Goal: Obtain resource: Obtain resource

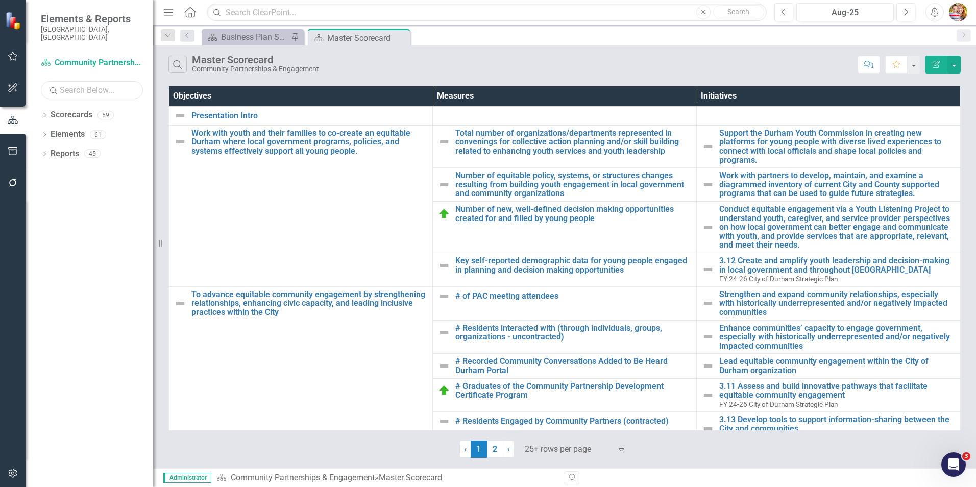
click at [70, 81] on input "text" at bounding box center [92, 90] width 102 height 18
type input "safety"
click at [44, 113] on icon "Dropdown" at bounding box center [44, 116] width 7 height 6
click at [103, 167] on link "Community Safety" at bounding box center [109, 173] width 87 height 12
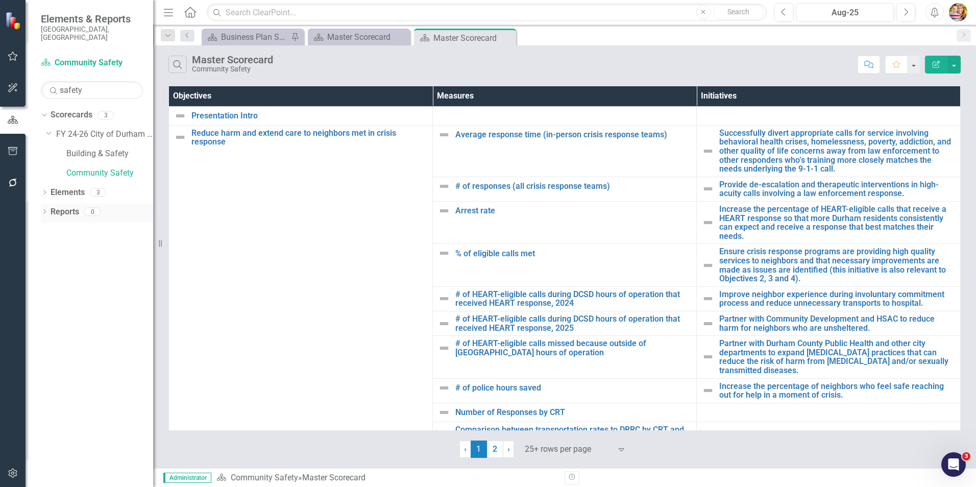
click at [43, 210] on icon "Dropdown" at bounding box center [44, 213] width 7 height 6
click at [83, 243] on link "Scorecard Scorecards" at bounding box center [83, 249] width 56 height 12
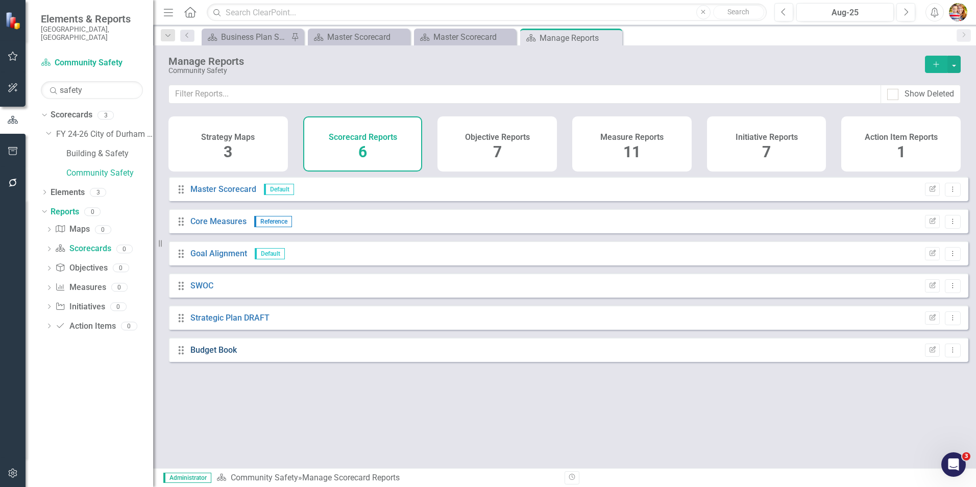
click at [211, 355] on link "Budget Book" at bounding box center [213, 350] width 46 height 10
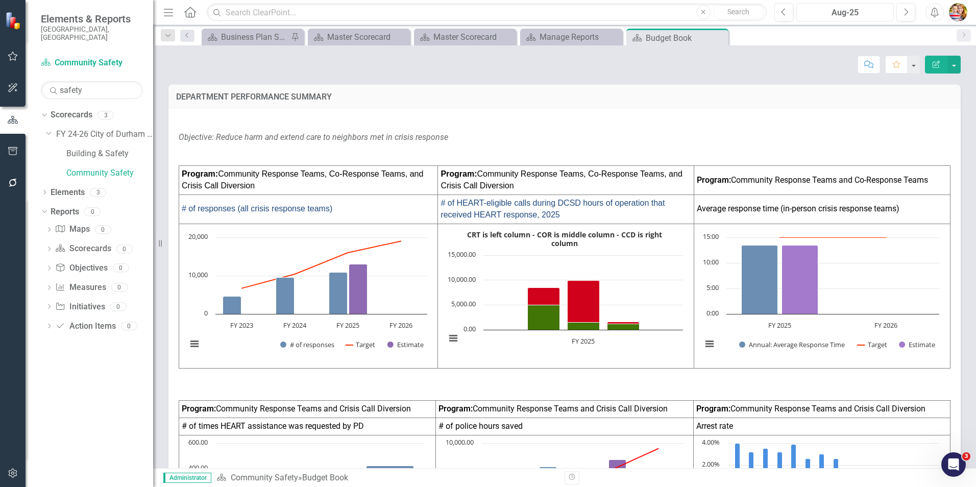
click at [843, 12] on div "Aug-25" at bounding box center [845, 13] width 90 height 12
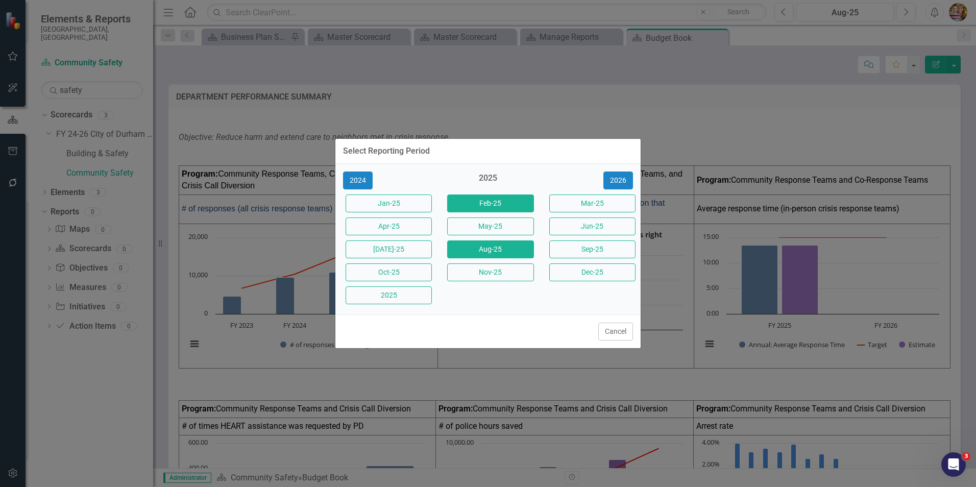
click at [508, 201] on button "Feb-25" at bounding box center [490, 204] width 86 height 18
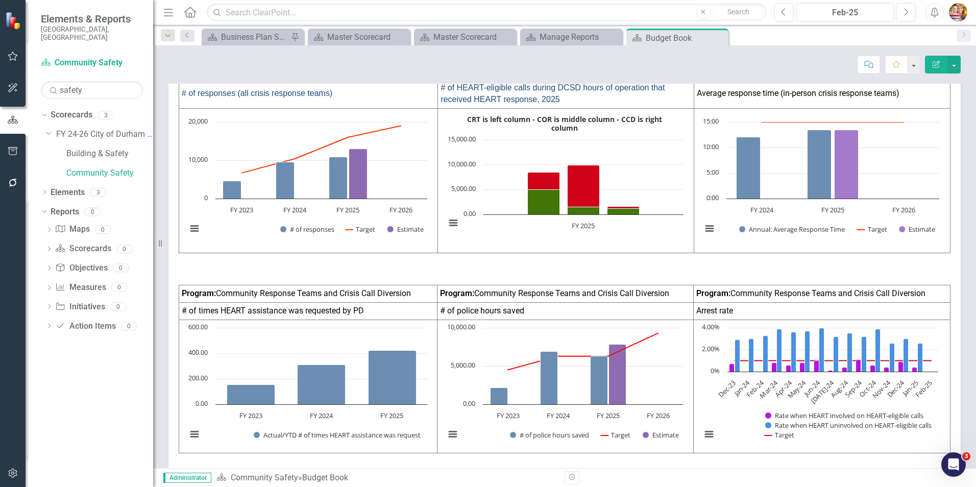
scroll to position [255, 0]
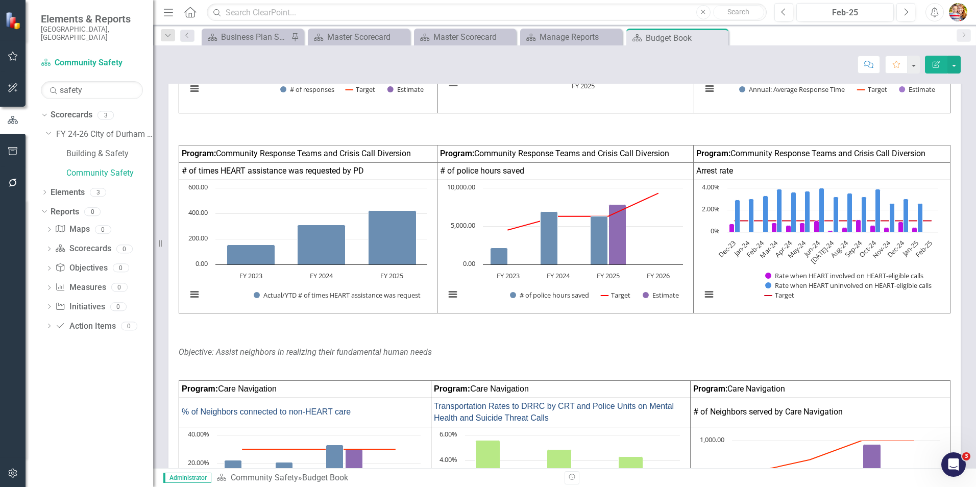
click at [718, 355] on p "Objective: Assist neighbors in realizing their fundamental human needs" at bounding box center [565, 353] width 772 height 16
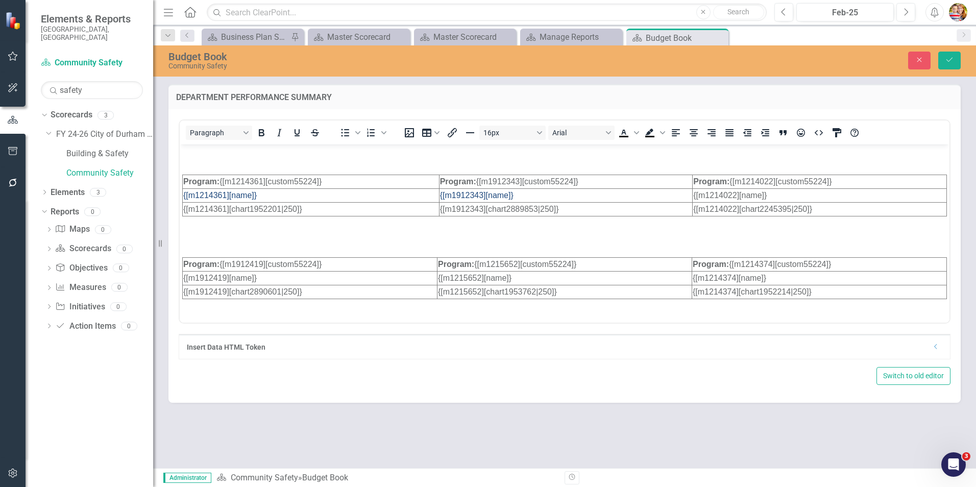
scroll to position [102, 0]
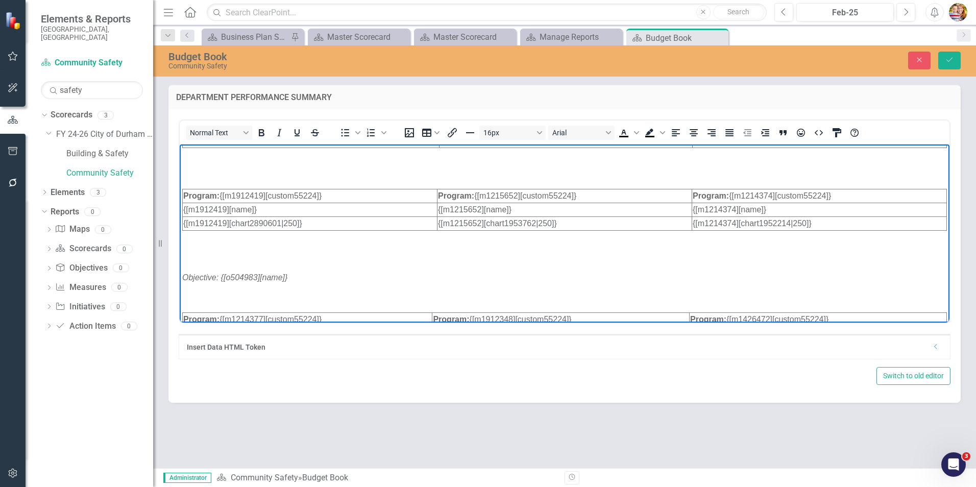
click at [209, 257] on p "Rich Text Area. Press ALT-0 for help." at bounding box center [564, 257] width 765 height 12
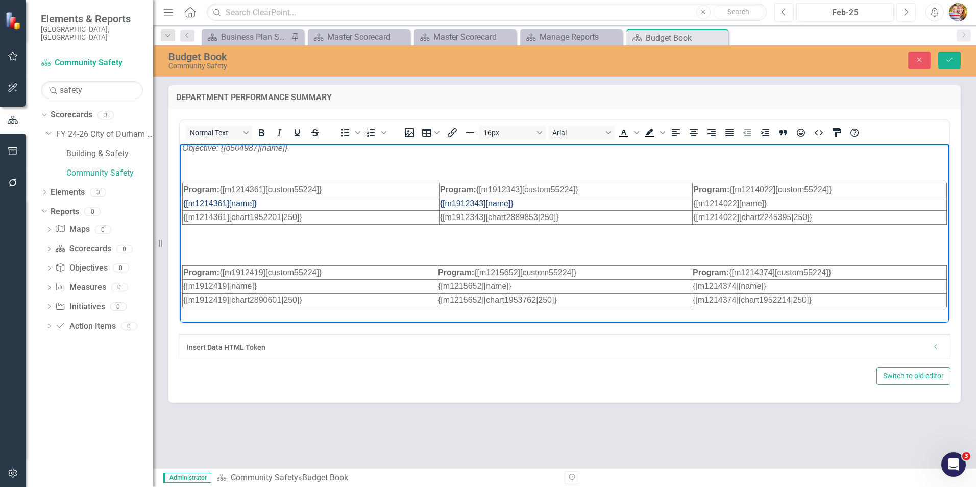
scroll to position [0, 0]
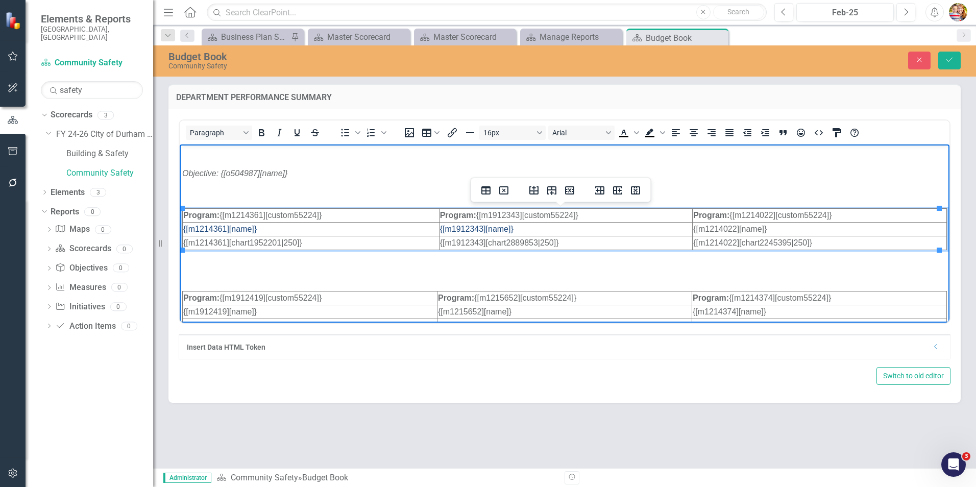
drag, startPoint x: 775, startPoint y: 227, endPoint x: 686, endPoint y: 229, distance: 88.4
click at [686, 229] on html "Objective: {[o504987][name]} Program: {[m1214361][custom55224]} Program: {[m191…" at bounding box center [565, 492] width 770 height 696
click at [639, 132] on span "Text color Black" at bounding box center [637, 133] width 8 height 14
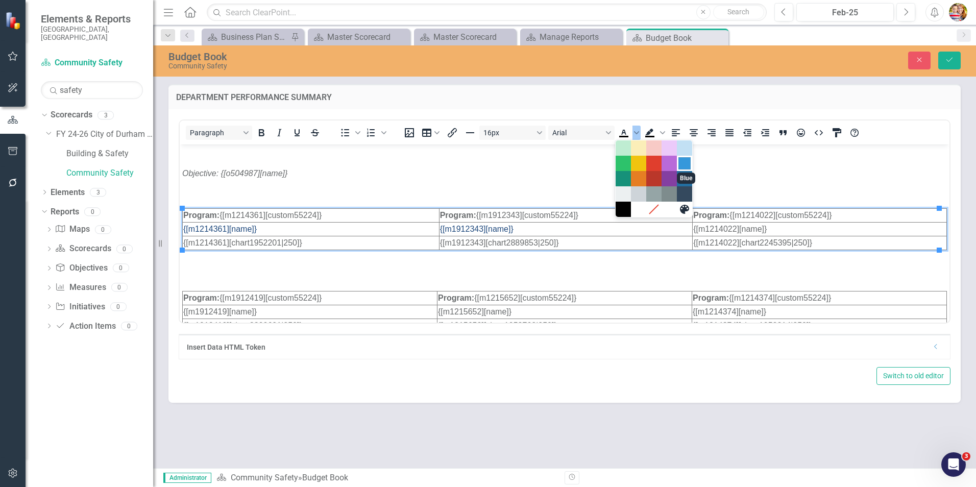
click at [685, 166] on div "Blue" at bounding box center [685, 163] width 12 height 12
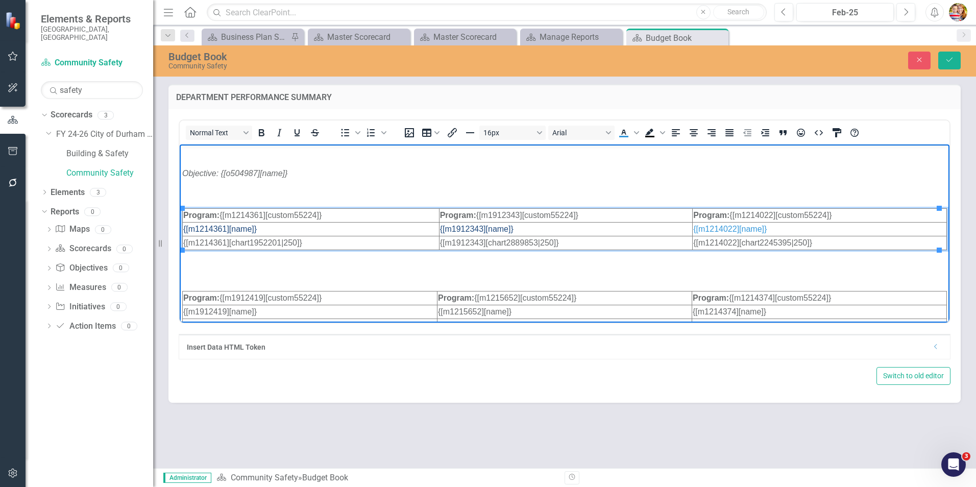
click at [665, 267] on body "Objective: {[o504987][name]} Program: {[m1214361][custom55224]} Program: {[m191…" at bounding box center [565, 492] width 770 height 696
drag, startPoint x: 779, startPoint y: 228, endPoint x: 687, endPoint y: 229, distance: 91.9
click at [687, 229] on html "Objective: {[o504987][name]} Program: {[m1214361][custom55224]} Program: {[m191…" at bounding box center [565, 492] width 770 height 696
click at [639, 132] on span "Text color Blue" at bounding box center [637, 133] width 8 height 14
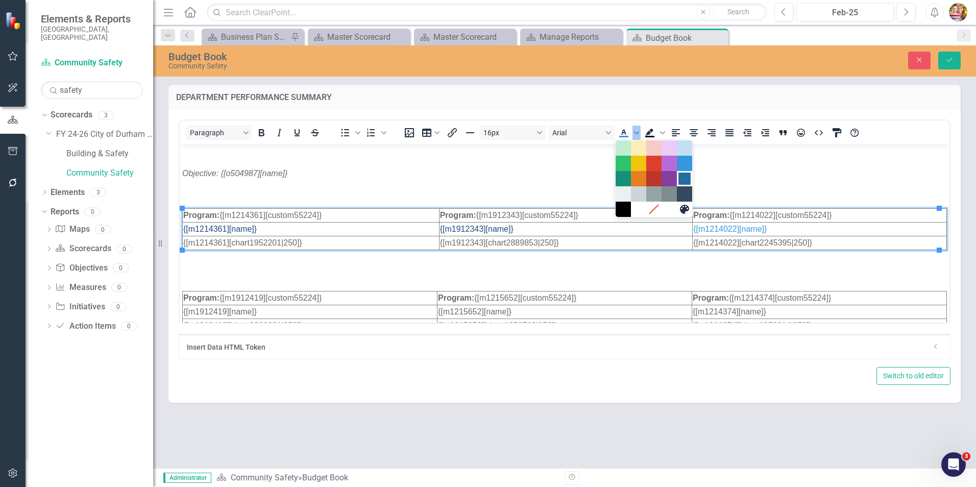
click at [686, 179] on div "Dark Blue" at bounding box center [685, 179] width 12 height 12
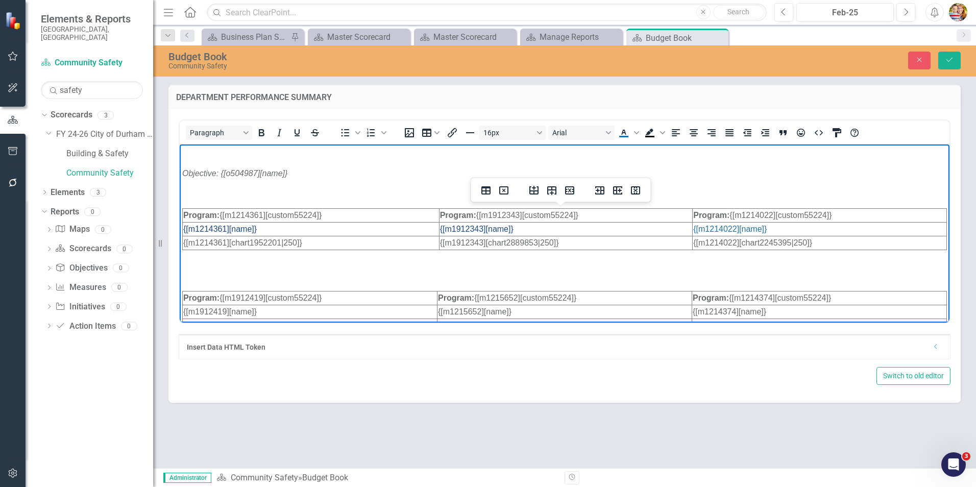
click at [753, 353] on div "Insert Data HTML Token Dropdown" at bounding box center [564, 346] width 771 height 25
click at [624, 253] on p "Rich Text Area. Press ALT-0 for help." at bounding box center [564, 256] width 765 height 12
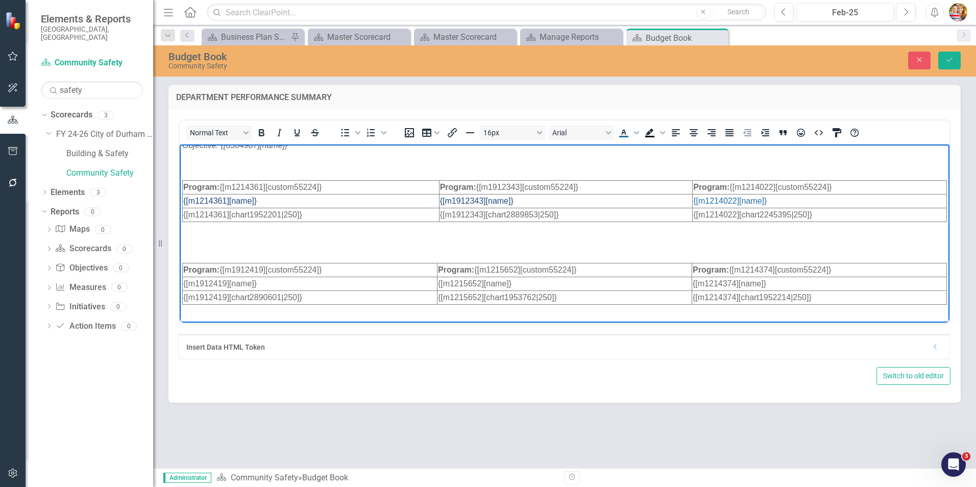
scroll to position [51, 0]
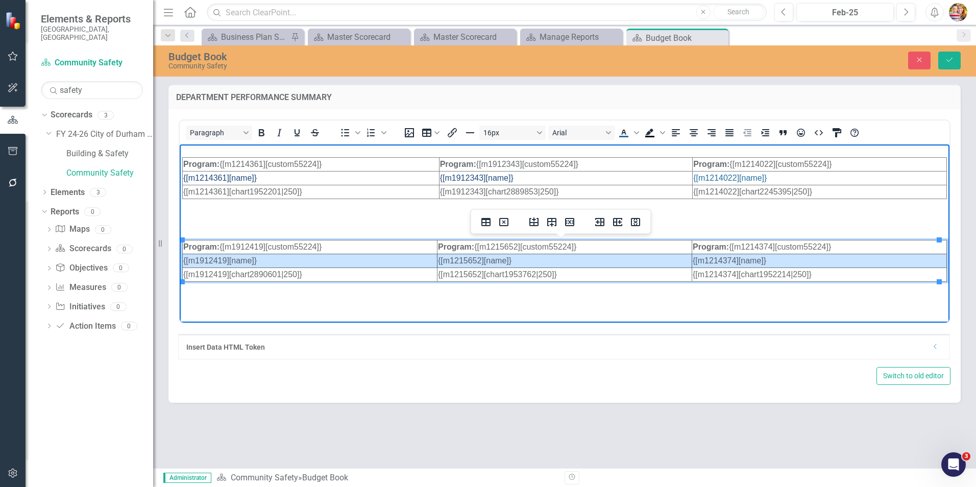
drag, startPoint x: 774, startPoint y: 262, endPoint x: 330, endPoint y: 255, distance: 443.8
click at [330, 255] on html "Objective: {[o504987][name]} Program: {[m1214361][custom55224]} Program: {[m191…" at bounding box center [565, 441] width 770 height 696
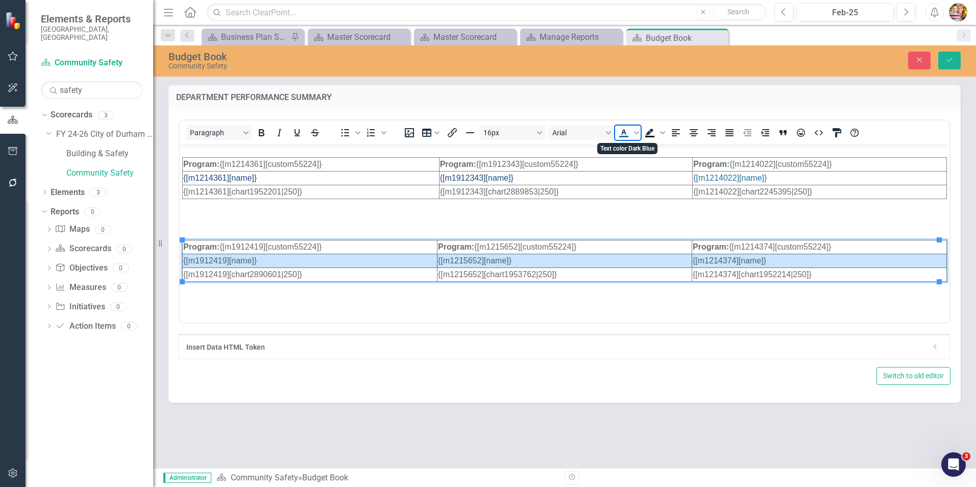
click at [623, 132] on icon "Text color Dark Blue" at bounding box center [623, 132] width 5 height 5
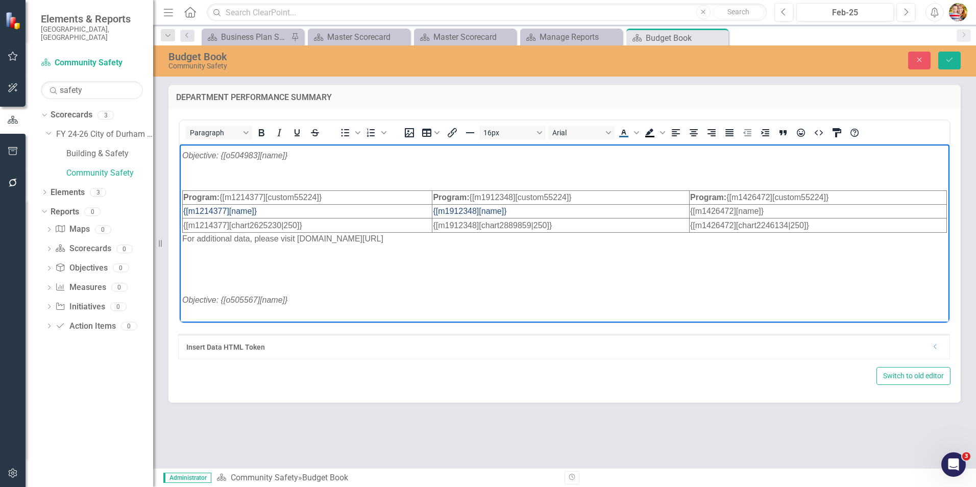
scroll to position [408, 0]
click at [640, 282] on p "Rich Text Area. Press ALT-0 for help." at bounding box center [564, 279] width 765 height 12
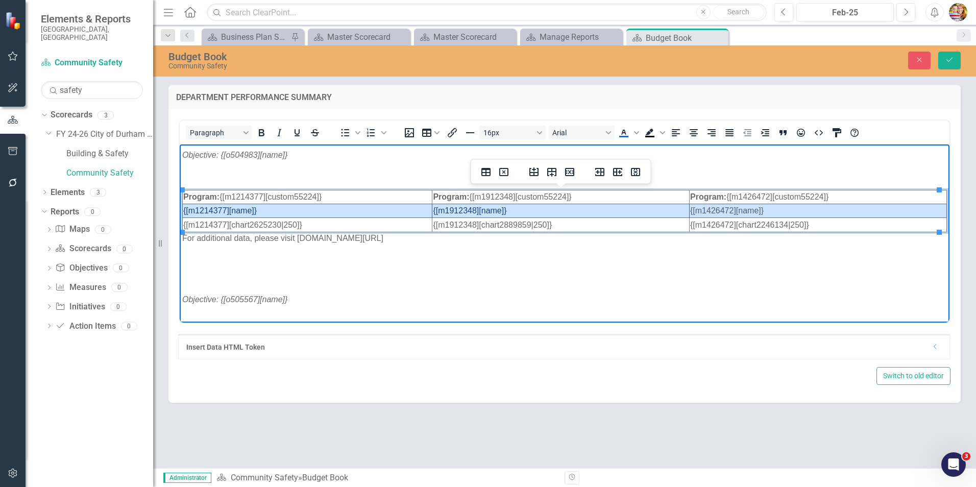
drag, startPoint x: 772, startPoint y: 209, endPoint x: 304, endPoint y: 205, distance: 467.8
click at [304, 205] on html "Objective: {[o504987][name]} Program: {[m1214361][custom55224]} Program: {[m191…" at bounding box center [565, 83] width 770 height 696
click at [624, 133] on icon "Text color Dark Blue" at bounding box center [623, 132] width 5 height 5
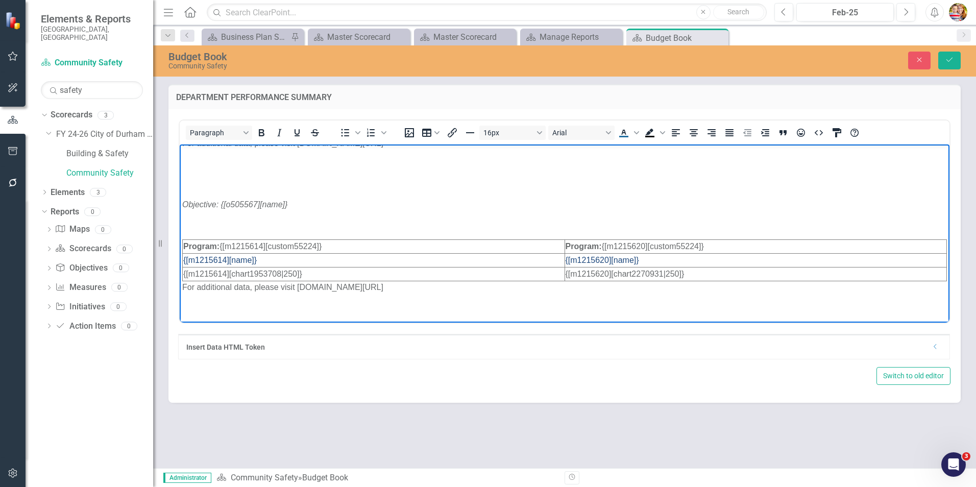
scroll to position [518, 0]
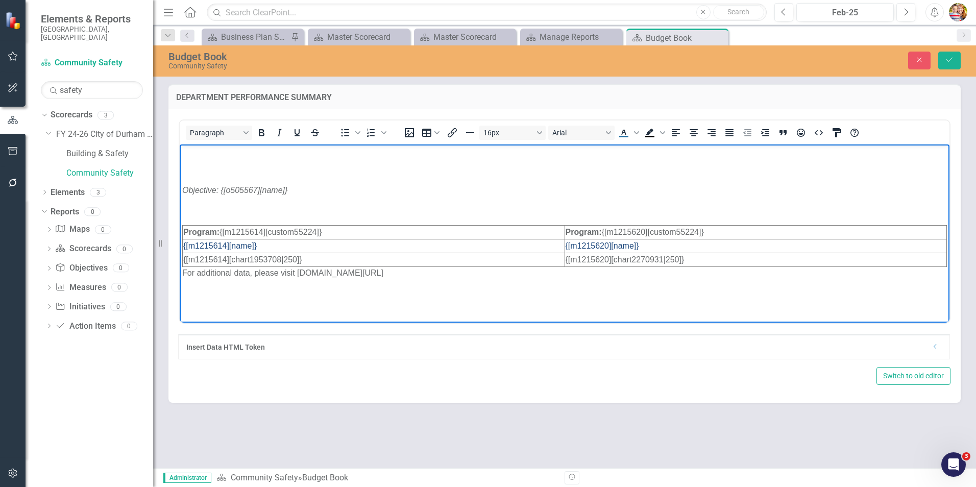
drag, startPoint x: 563, startPoint y: 307, endPoint x: 591, endPoint y: 293, distance: 32.0
click at [566, 306] on p "Rich Text Area. Press ALT-0 for help." at bounding box center [564, 299] width 765 height 25
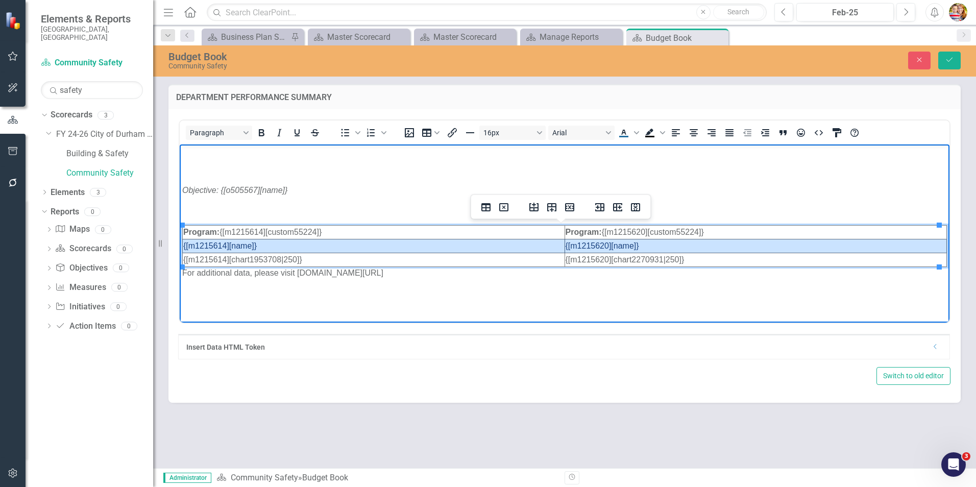
drag, startPoint x: 648, startPoint y: 248, endPoint x: 360, endPoint y: 251, distance: 287.5
click at [621, 128] on icon "Text color Dark Blue" at bounding box center [624, 133] width 12 height 12
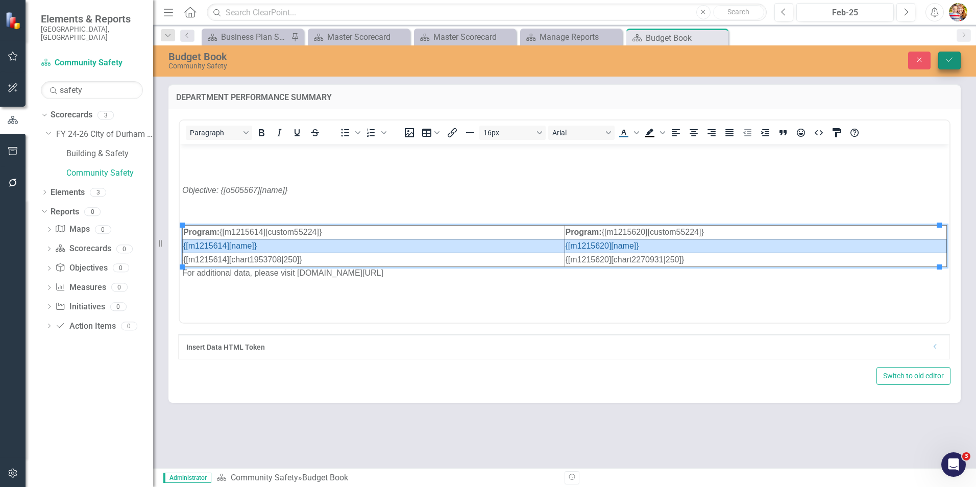
click at [951, 60] on icon "submit" at bounding box center [950, 60] width 6 height 4
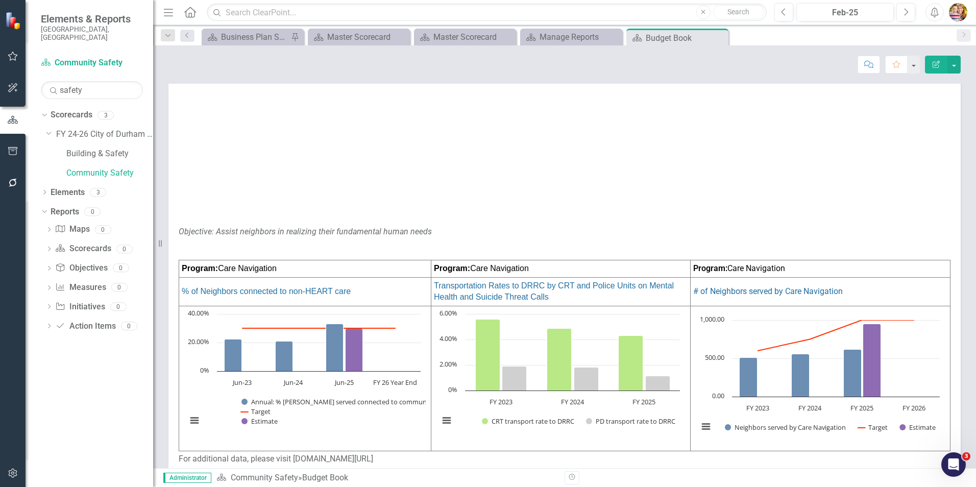
scroll to position [511, 0]
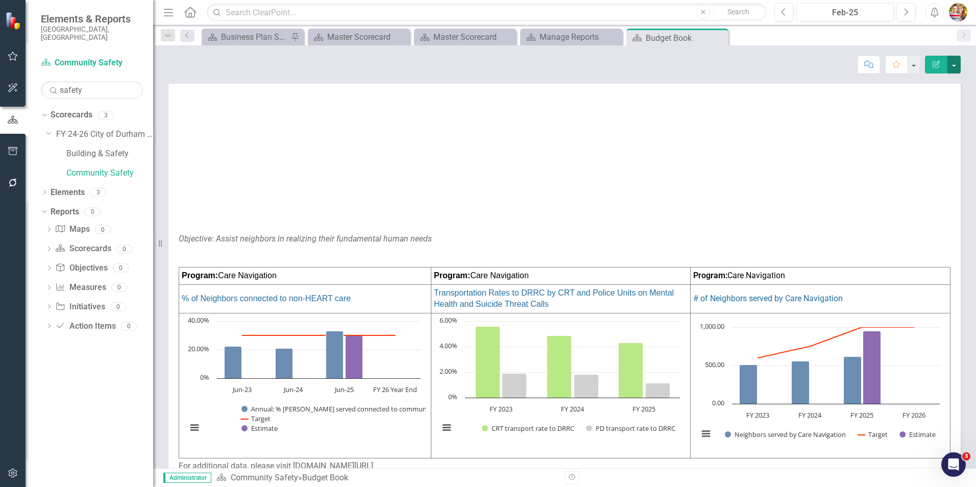
click at [953, 63] on button "button" at bounding box center [954, 65] width 13 height 18
click at [578, 127] on p at bounding box center [565, 129] width 772 height 16
click at [16, 152] on icon "button" at bounding box center [12, 151] width 9 height 8
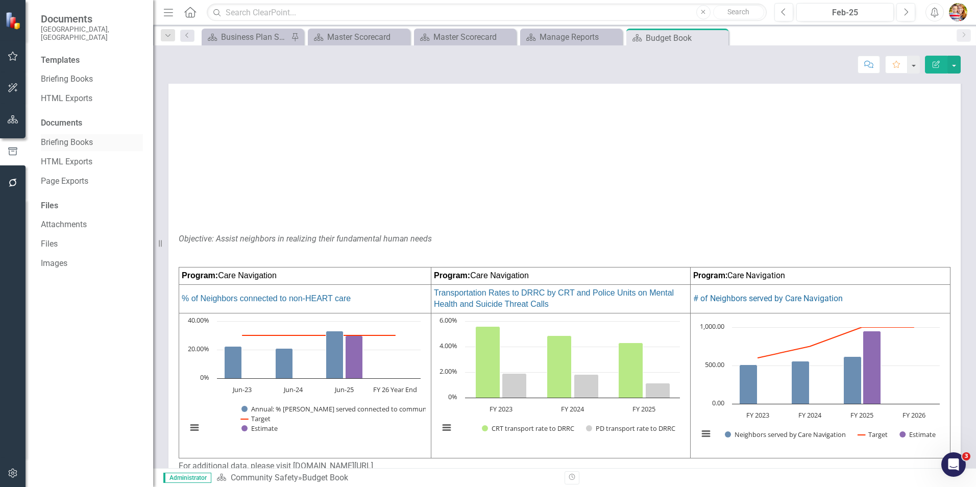
click at [86, 137] on link "Briefing Books" at bounding box center [92, 143] width 102 height 12
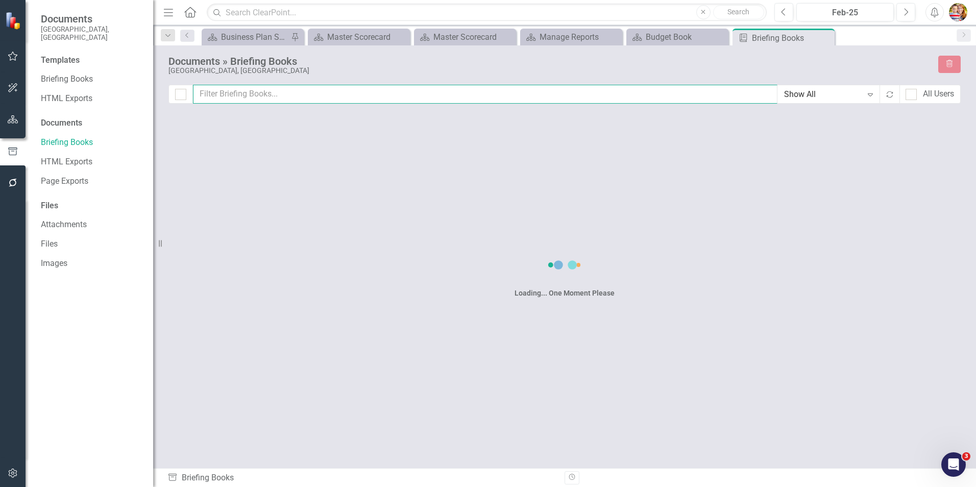
click at [255, 94] on input "text" at bounding box center [485, 94] width 585 height 19
click at [63, 74] on link "Briefing Books" at bounding box center [92, 80] width 102 height 12
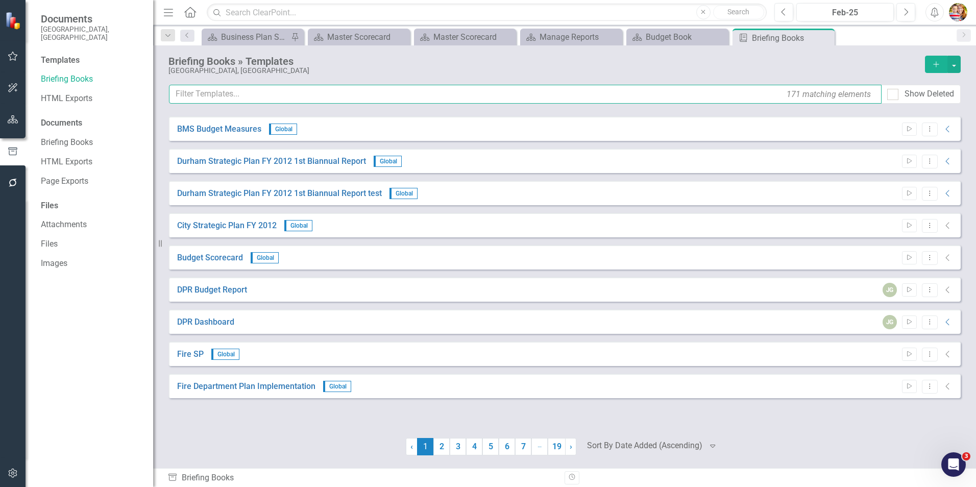
click at [261, 91] on input "text" at bounding box center [525, 94] width 713 height 19
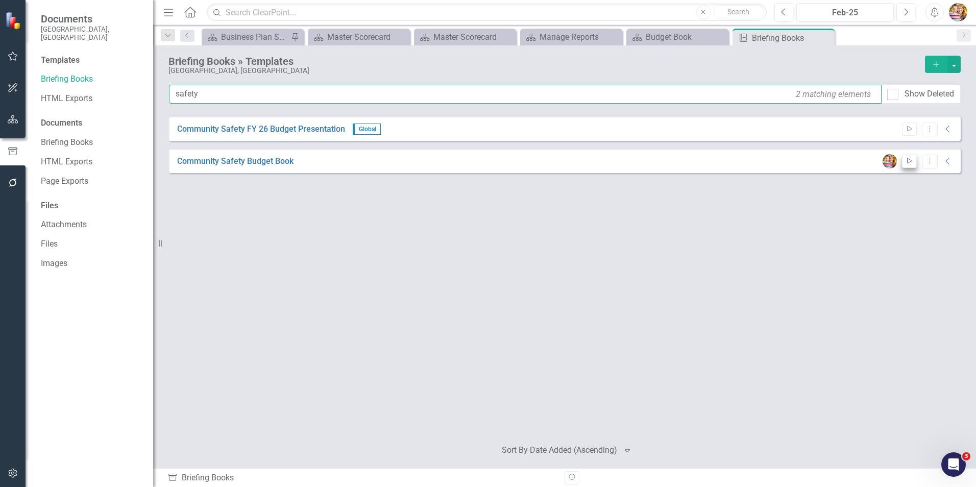
type input "safety"
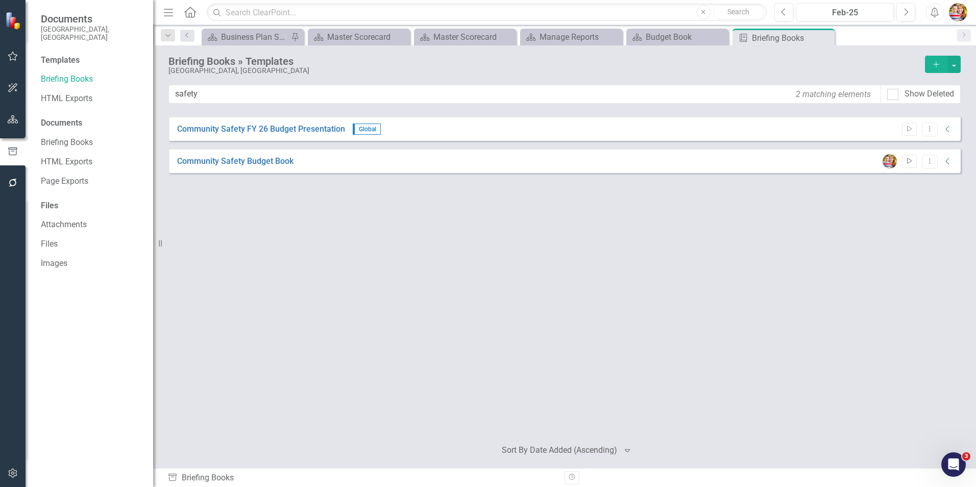
click at [911, 161] on icon "Start" at bounding box center [910, 161] width 8 height 6
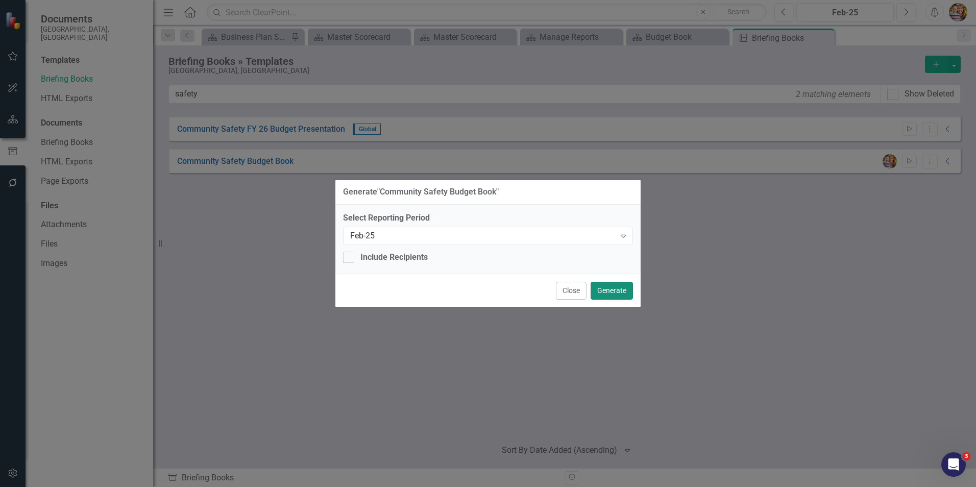
click at [620, 291] on button "Generate" at bounding box center [612, 291] width 42 height 18
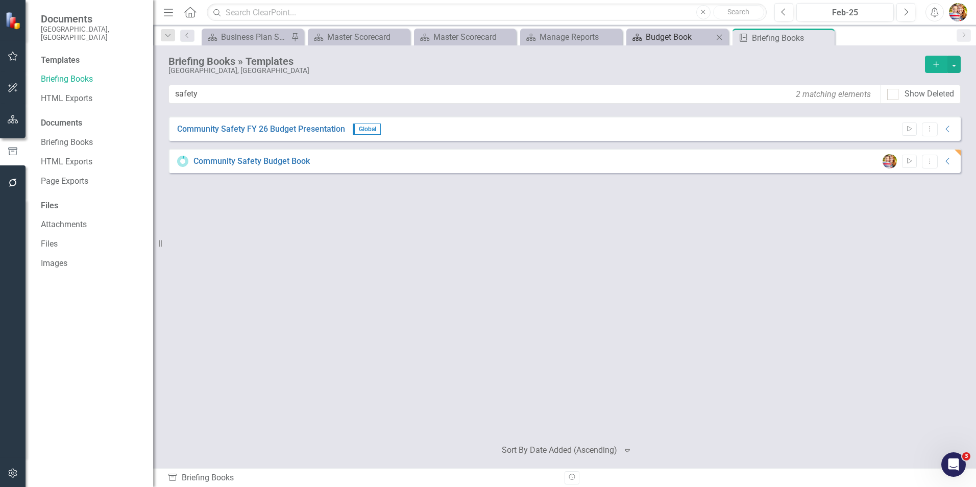
click at [671, 37] on div "Budget Book" at bounding box center [679, 37] width 67 height 13
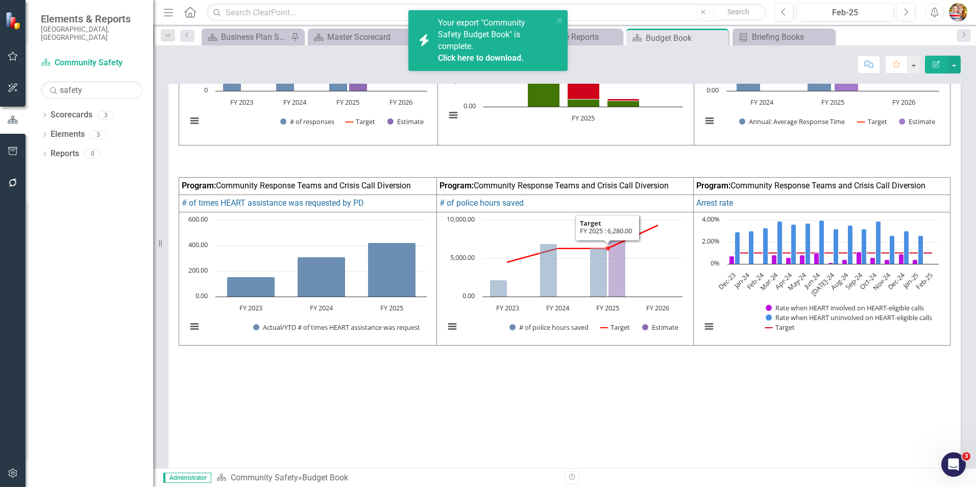
scroll to position [306, 0]
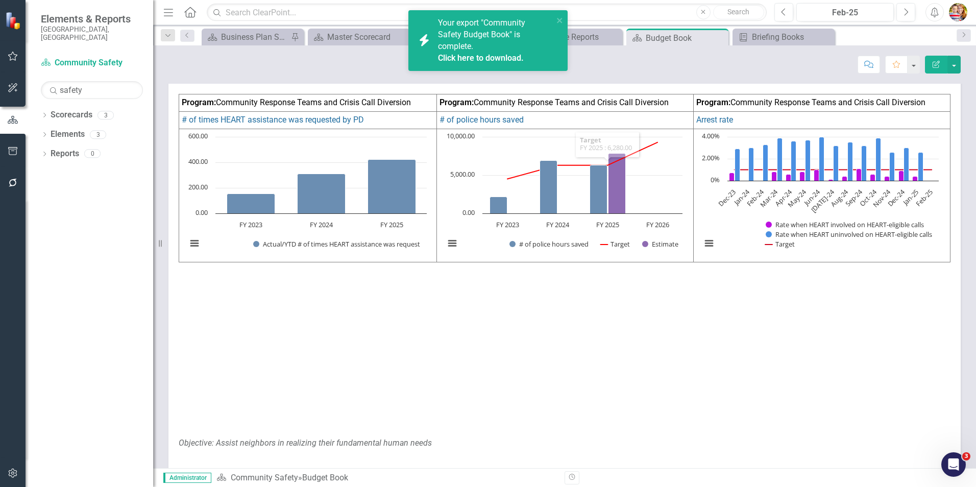
click at [525, 394] on p at bounding box center [565, 396] width 772 height 16
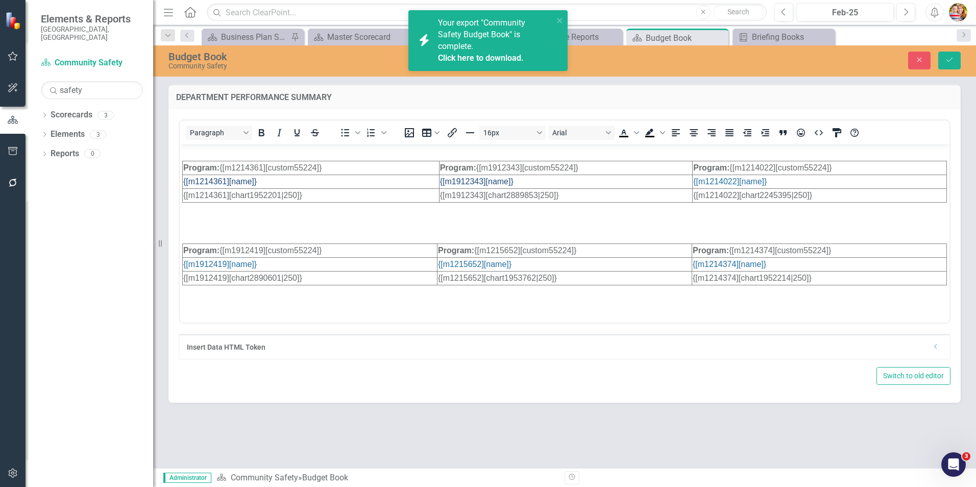
scroll to position [102, 0]
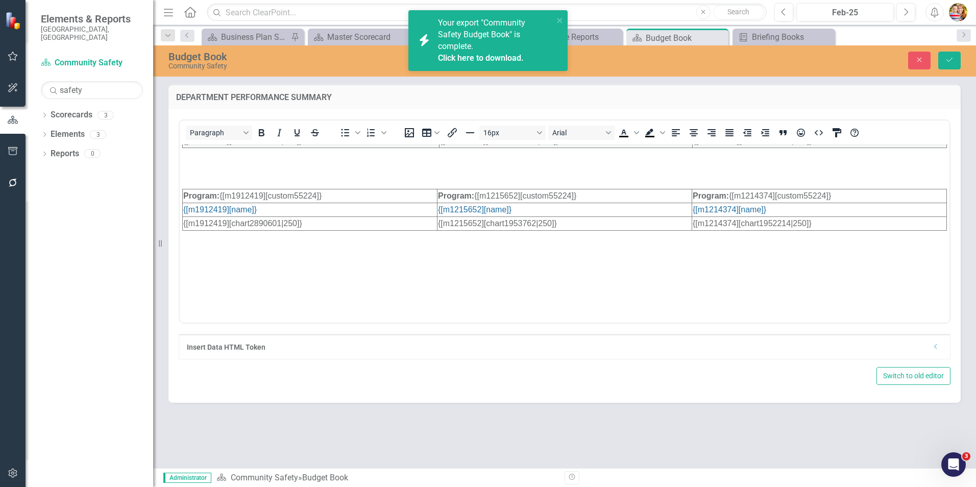
click at [337, 282] on p "Rich Text Area. Press ALT-0 for help." at bounding box center [564, 277] width 765 height 12
click at [950, 60] on icon "Save" at bounding box center [949, 59] width 9 height 7
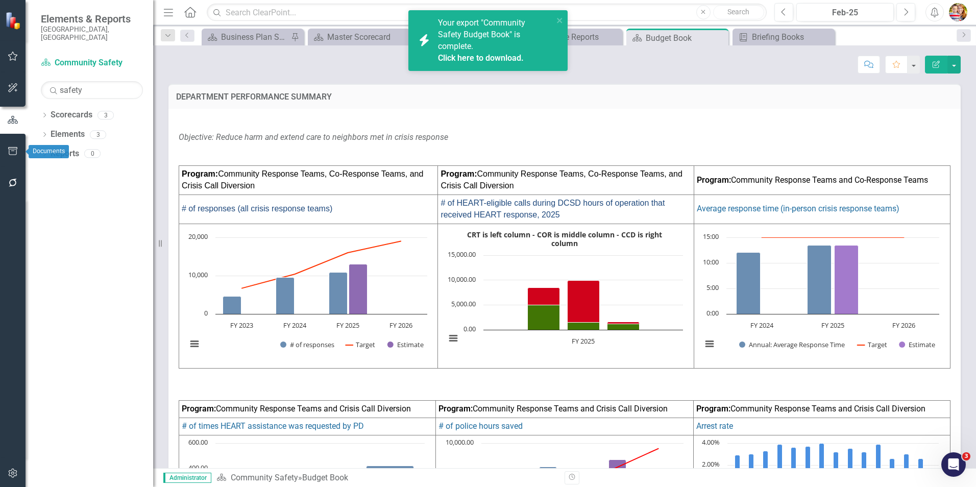
click at [9, 151] on icon "button" at bounding box center [12, 151] width 9 height 8
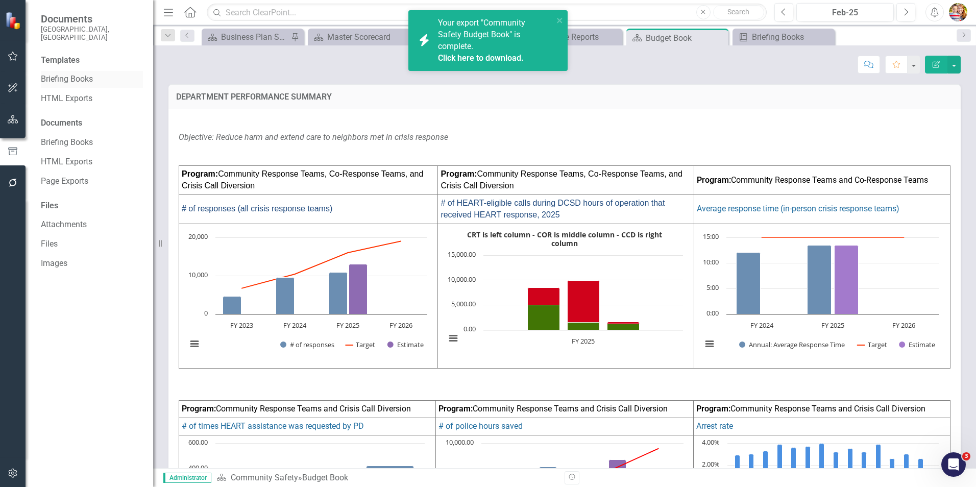
click at [84, 74] on link "Briefing Books" at bounding box center [92, 80] width 102 height 12
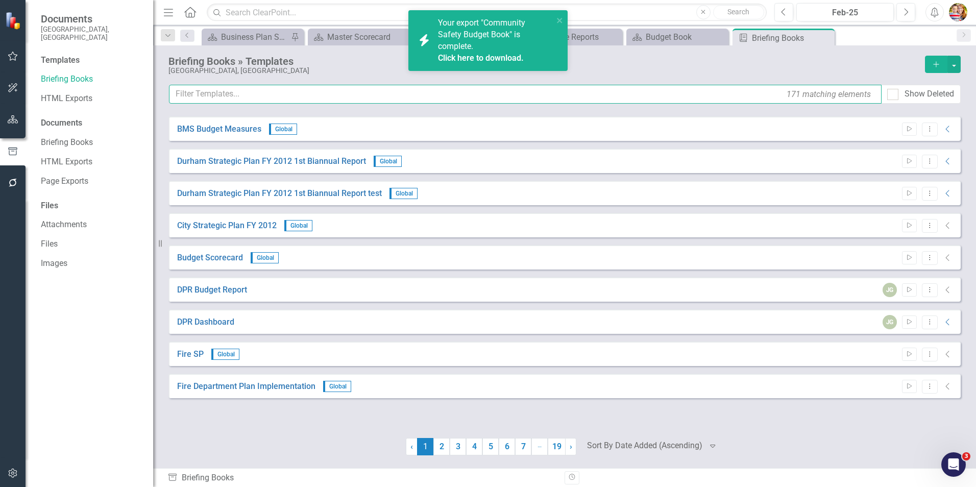
click at [252, 95] on input "text" at bounding box center [525, 94] width 713 height 19
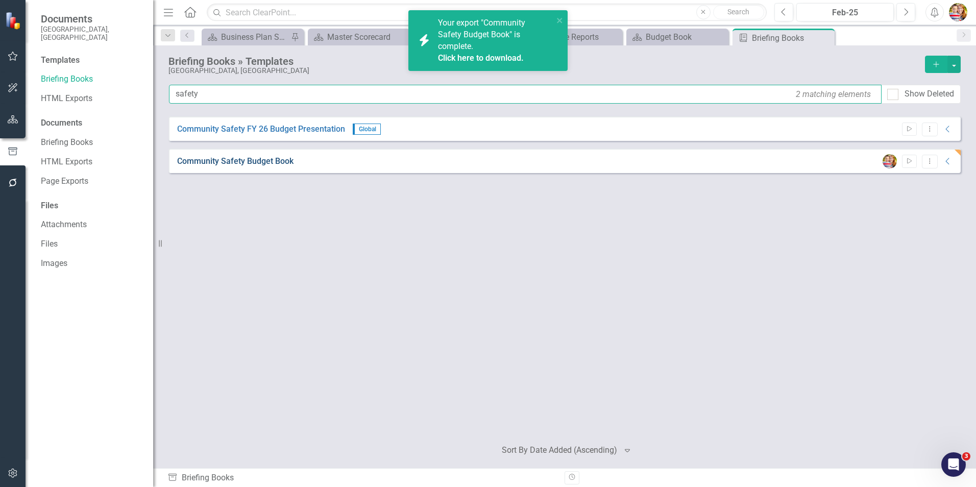
type input "safety"
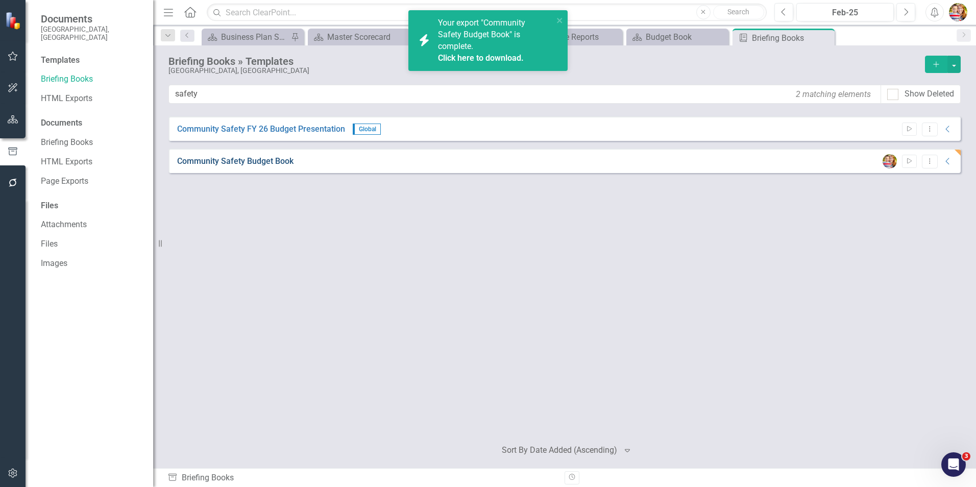
click at [252, 165] on link "Community Safety Budget Book" at bounding box center [235, 162] width 116 height 12
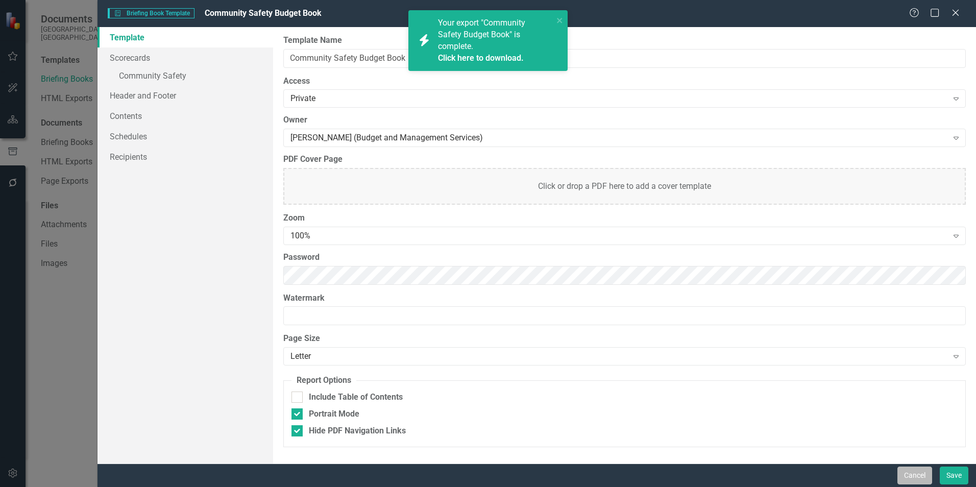
click at [913, 473] on button "Cancel" at bounding box center [915, 476] width 35 height 18
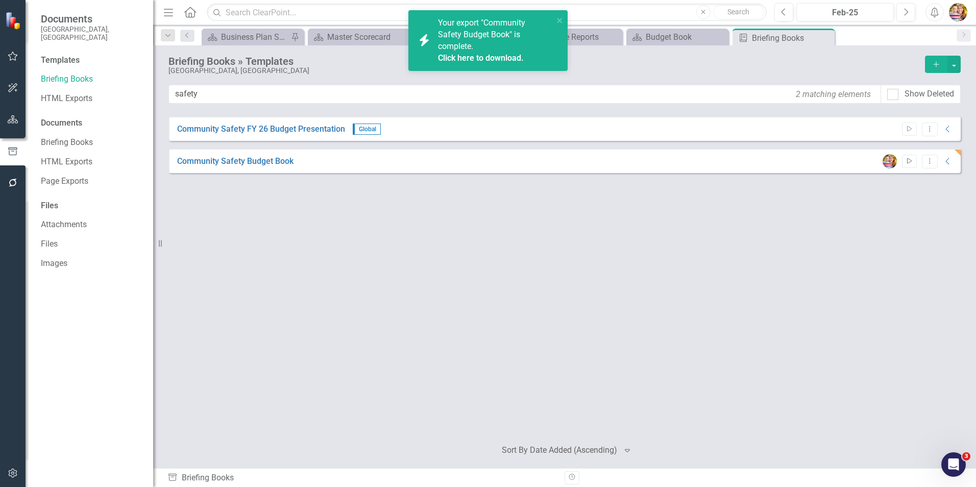
click at [910, 161] on icon "Start" at bounding box center [910, 161] width 8 height 6
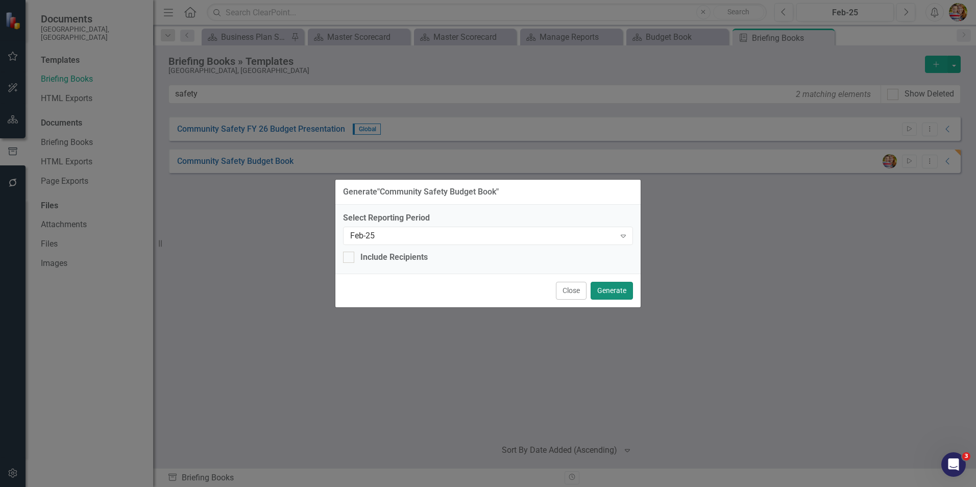
click at [617, 290] on button "Generate" at bounding box center [612, 291] width 42 height 18
